Goal: Task Accomplishment & Management: Use online tool/utility

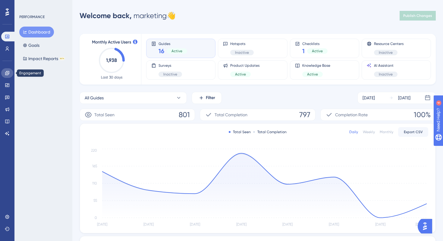
click at [8, 74] on icon at bounding box center [7, 73] width 5 height 5
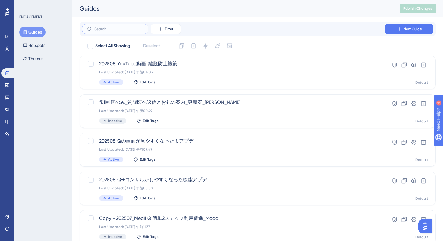
click at [113, 29] on input "text" at bounding box center [118, 29] width 49 height 4
type input "zy"
checkbox input "true"
type input "上"
checkbox input "false"
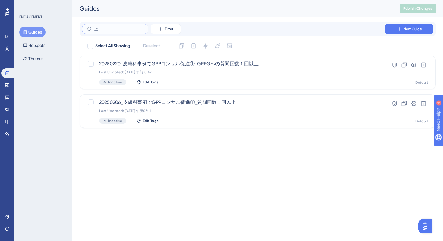
type input "上z"
checkbox input "true"
type input "常時"
checkbox input "false"
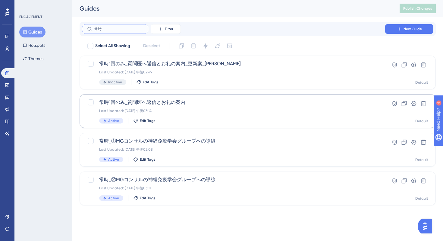
type input "常時"
click at [190, 111] on div "Last Updated: [DATE] 午後03:14" at bounding box center [233, 110] width 269 height 5
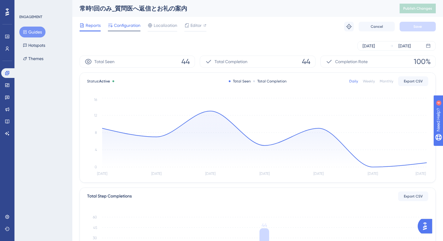
click at [129, 25] on span "Configuration" at bounding box center [127, 25] width 27 height 7
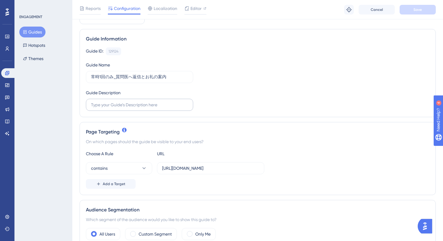
scroll to position [58, 0]
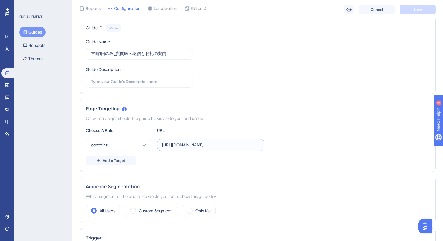
click at [233, 147] on input "[URL][DOMAIN_NAME]" at bounding box center [210, 144] width 97 height 7
click at [248, 145] on input "[URL][DOMAIN_NAME]" at bounding box center [210, 144] width 97 height 7
click at [255, 145] on input "[URL][DOMAIN_NAME]" at bounding box center [210, 144] width 97 height 7
click at [188, 145] on input "[URL][DOMAIN_NAME]" at bounding box center [210, 144] width 97 height 7
drag, startPoint x: 161, startPoint y: 145, endPoint x: 252, endPoint y: 146, distance: 91.4
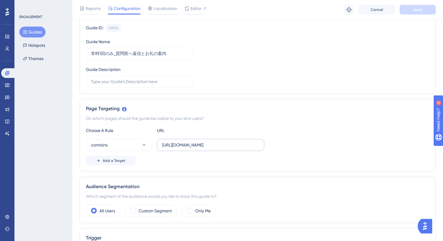
click at [252, 146] on label "[URL][DOMAIN_NAME]" at bounding box center [210, 145] width 107 height 12
click at [252, 146] on input "[URL][DOMAIN_NAME]" at bounding box center [210, 144] width 97 height 7
click at [241, 126] on div "Page Targeting On which pages should the guide be visible to your end users? Ch…" at bounding box center [258, 135] width 356 height 73
